Goal: Go to known website: Access a specific website the user already knows

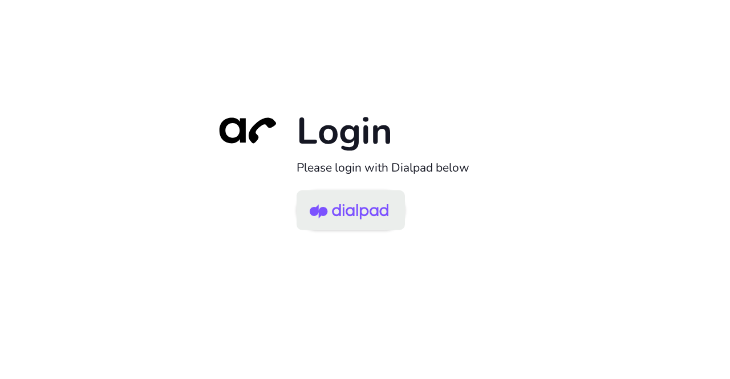
click at [323, 204] on img at bounding box center [349, 211] width 79 height 37
click at [389, 213] on link at bounding box center [351, 211] width 108 height 40
click at [369, 203] on img at bounding box center [349, 211] width 79 height 37
click at [340, 212] on img at bounding box center [349, 211] width 79 height 37
